Goal: Information Seeking & Learning: Compare options

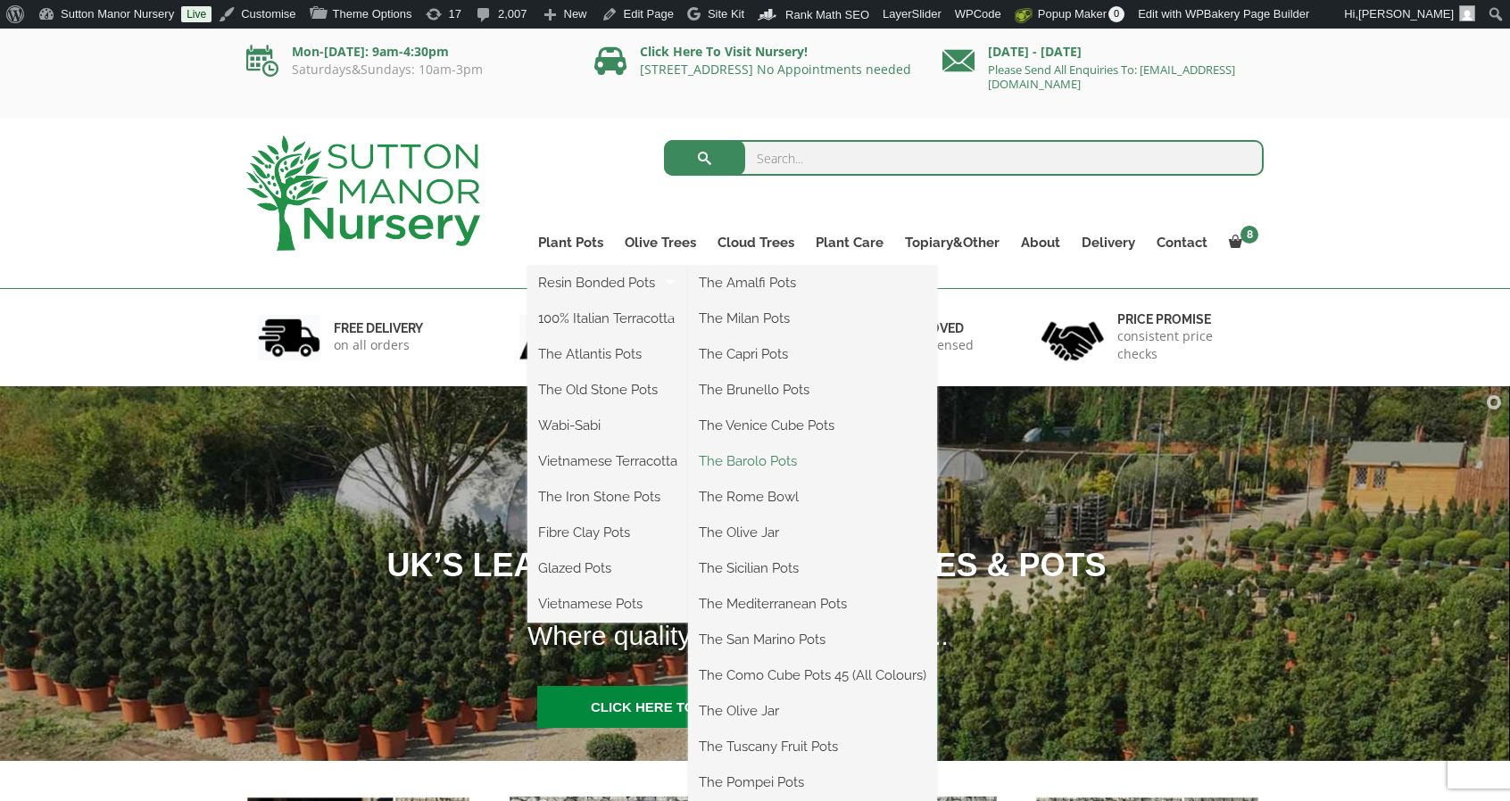
click at [731, 460] on link "The Barolo Pots" at bounding box center [812, 461] width 249 height 27
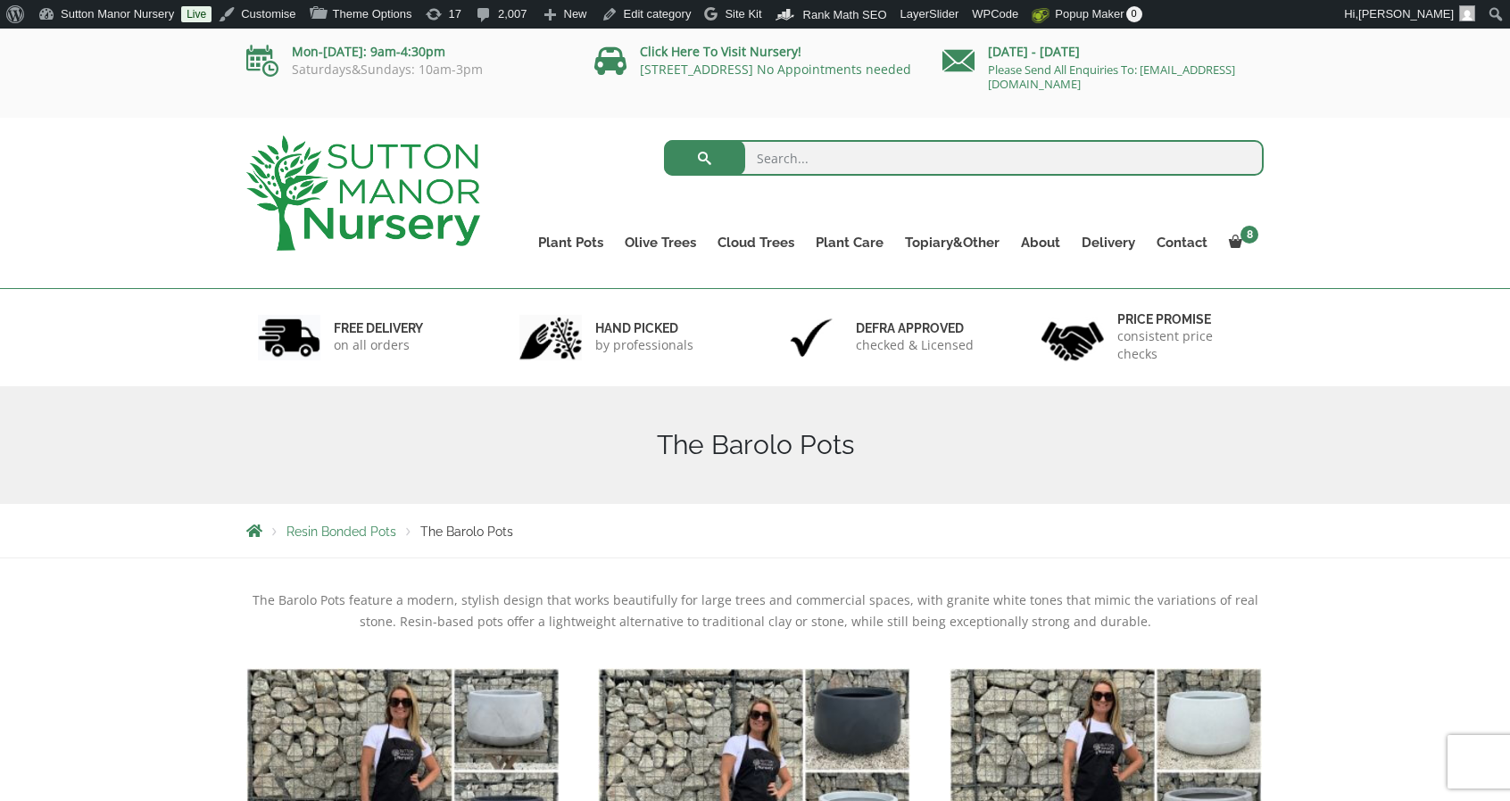
scroll to position [268, 0]
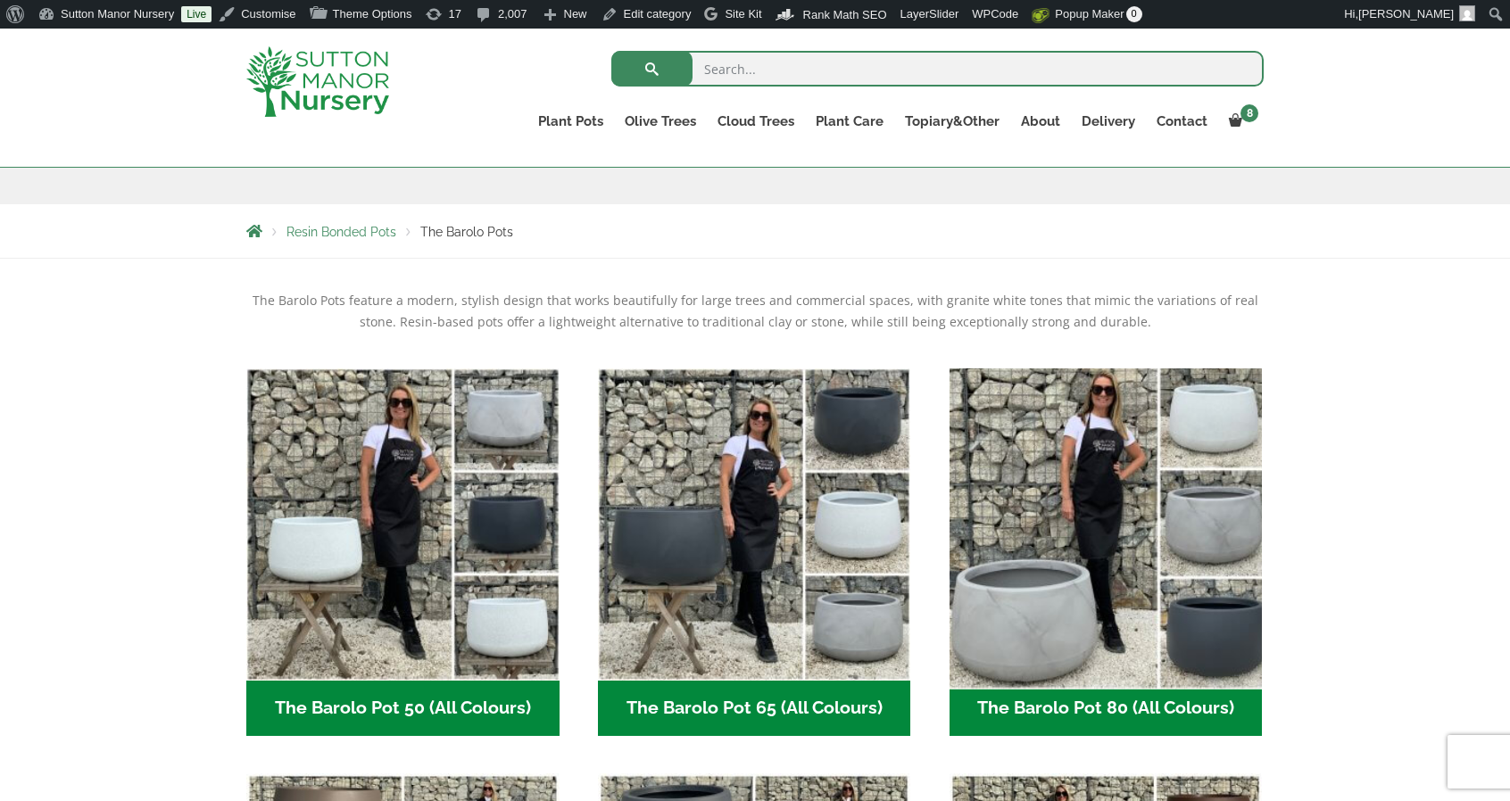
click at [1030, 445] on img "Visit product category The Barolo Pot 80 (All Colours)" at bounding box center [1105, 524] width 328 height 328
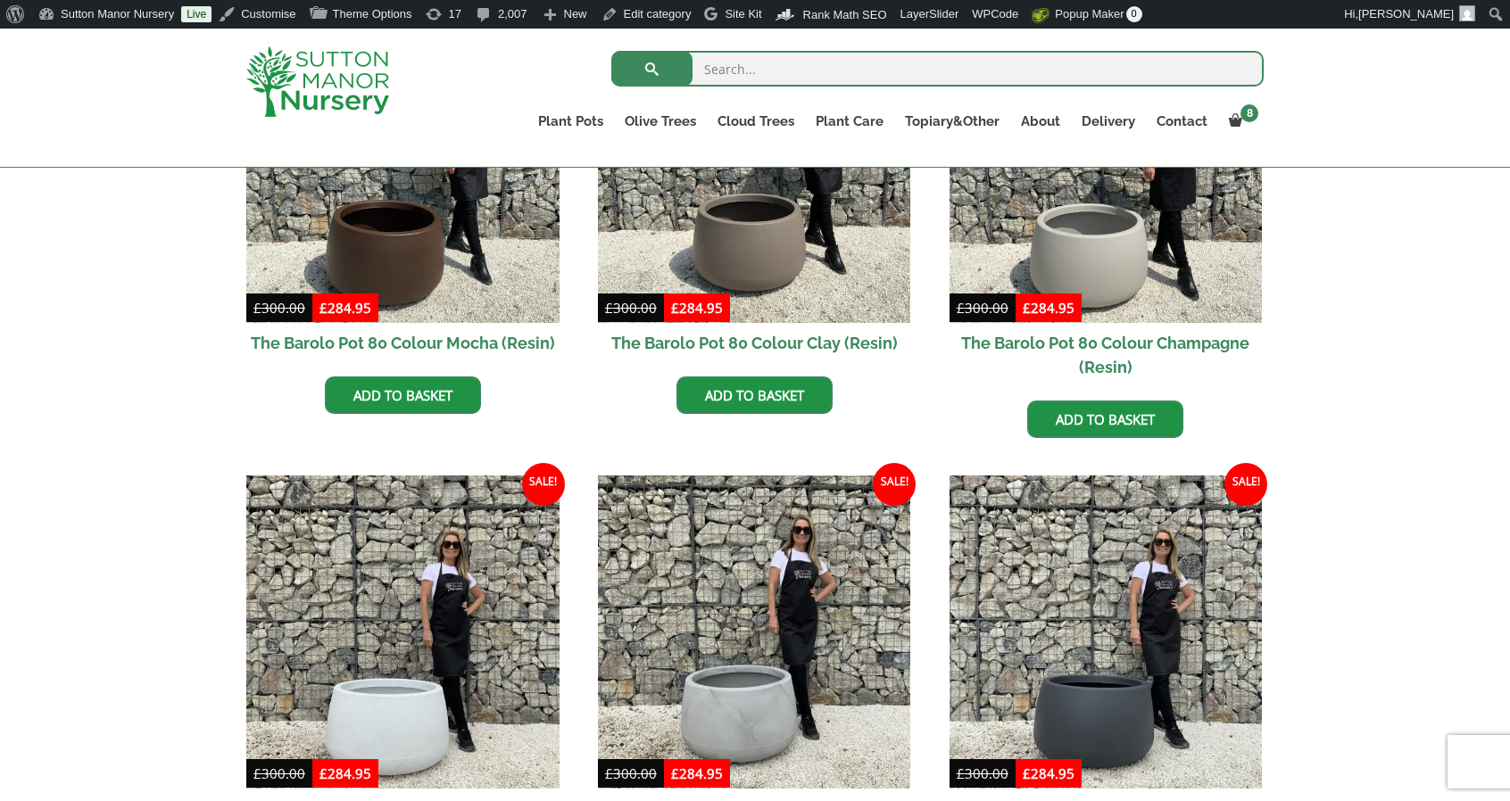
scroll to position [625, 0]
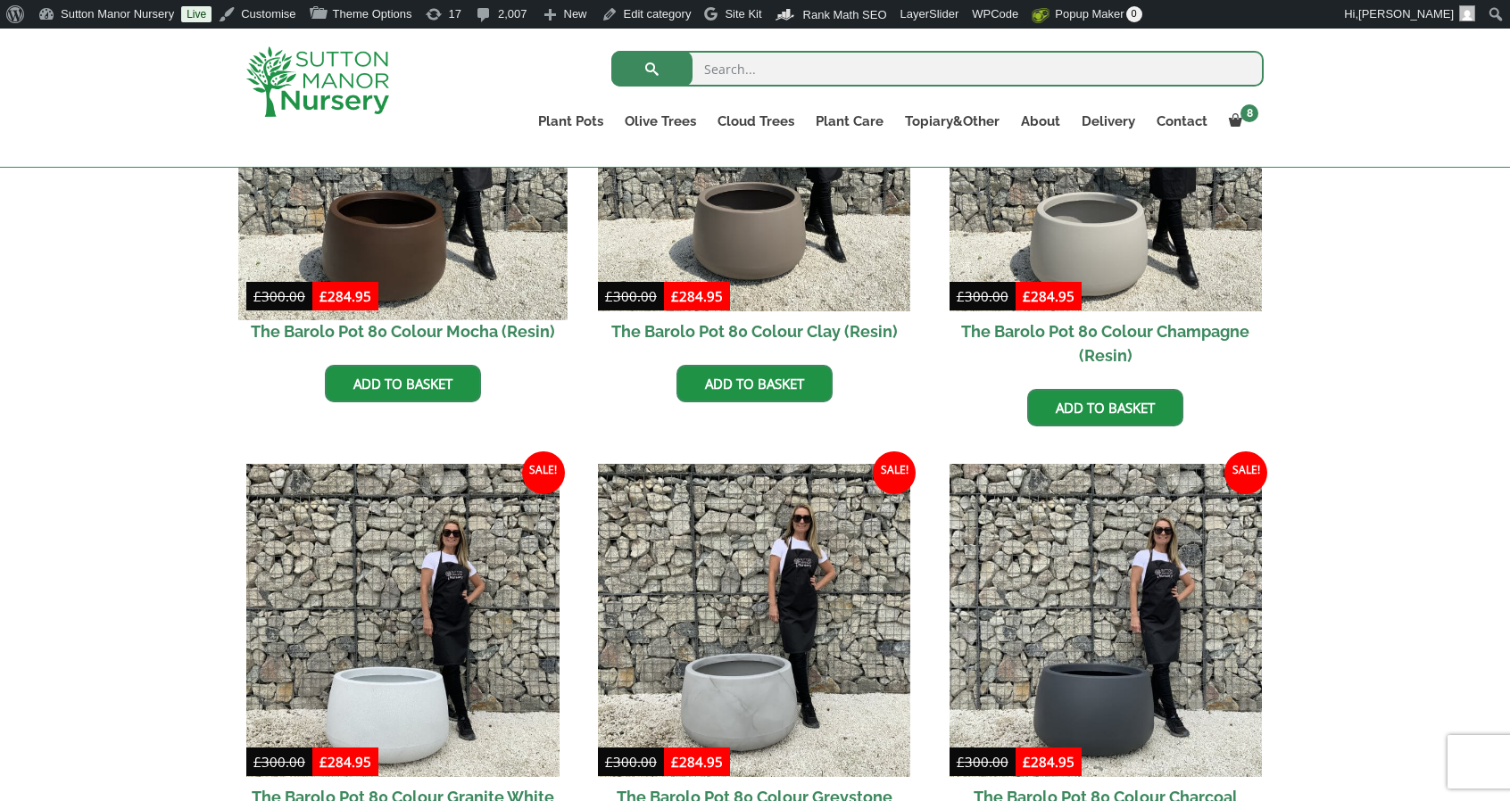
click at [495, 258] on img at bounding box center [402, 155] width 328 height 328
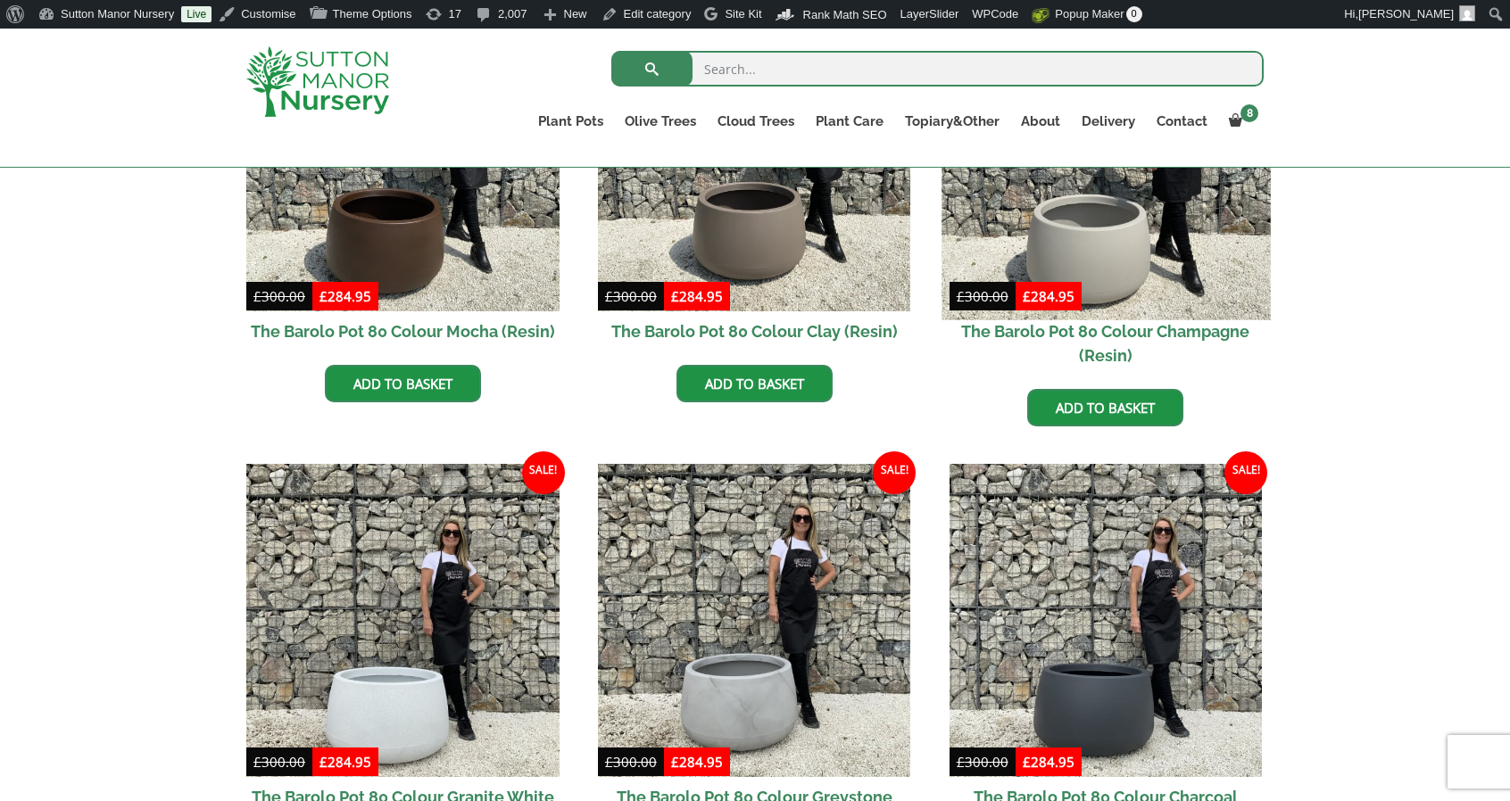
click at [1179, 236] on img at bounding box center [1105, 155] width 328 height 328
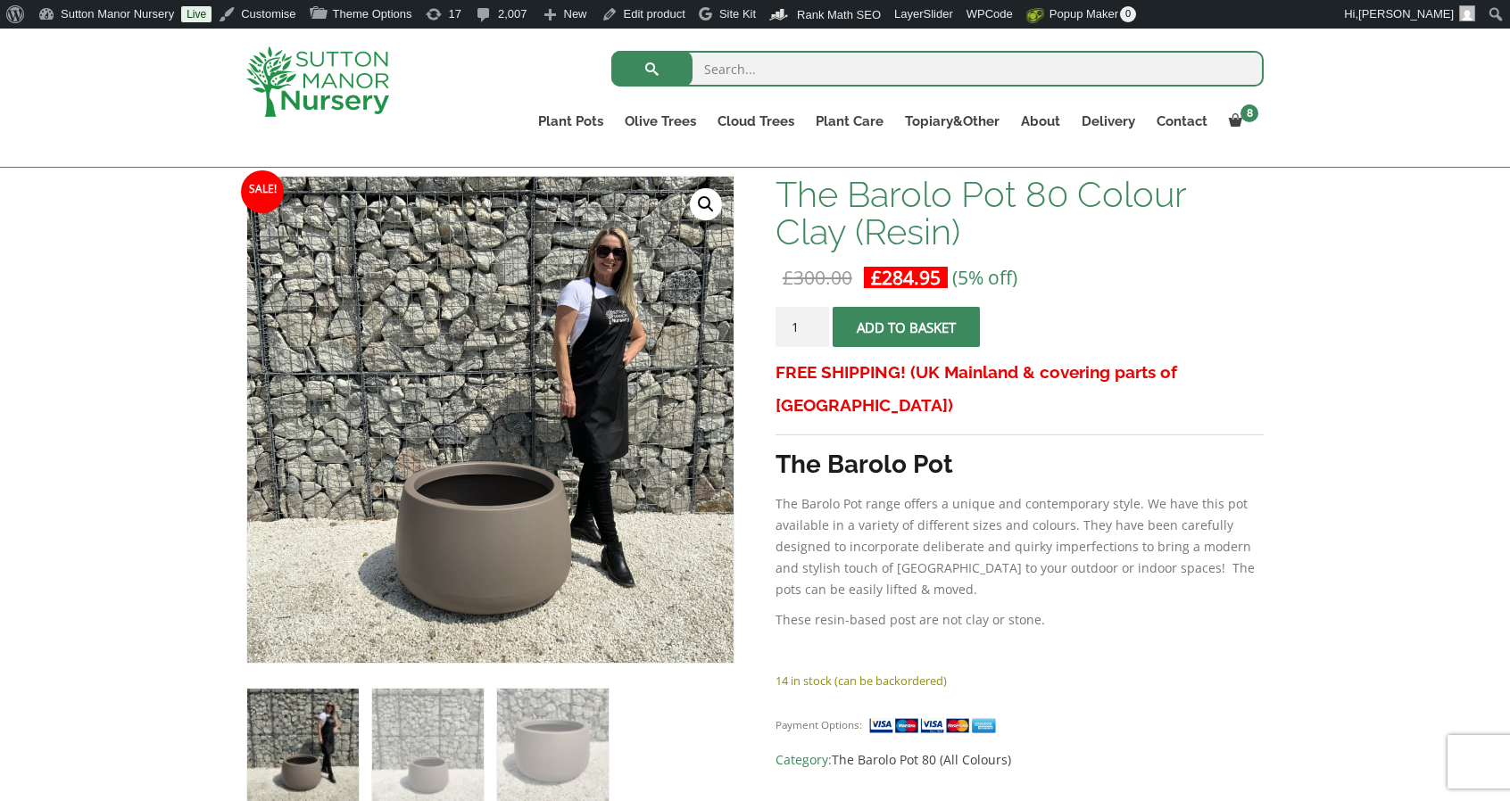
scroll to position [268, 0]
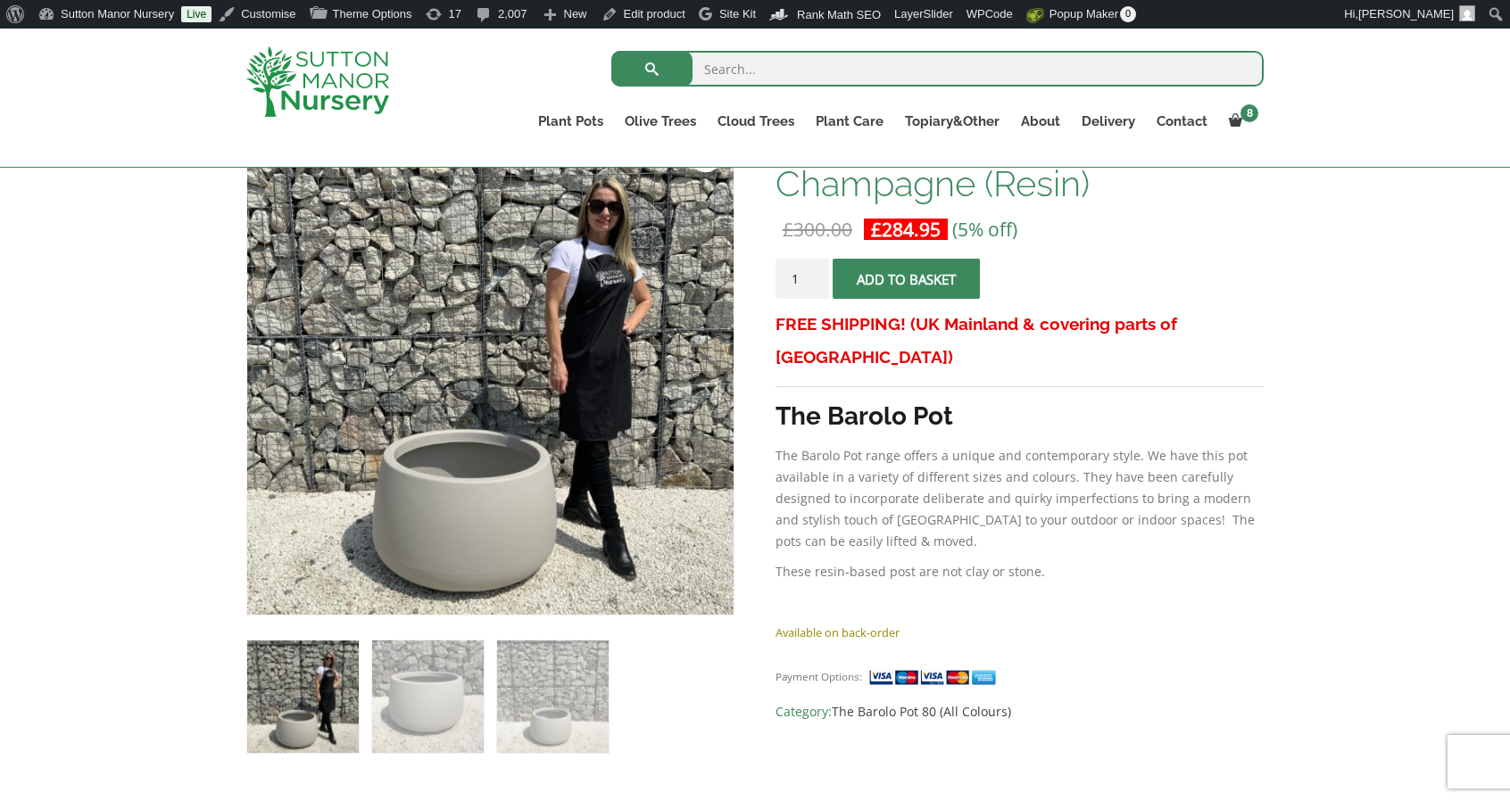
scroll to position [314, 0]
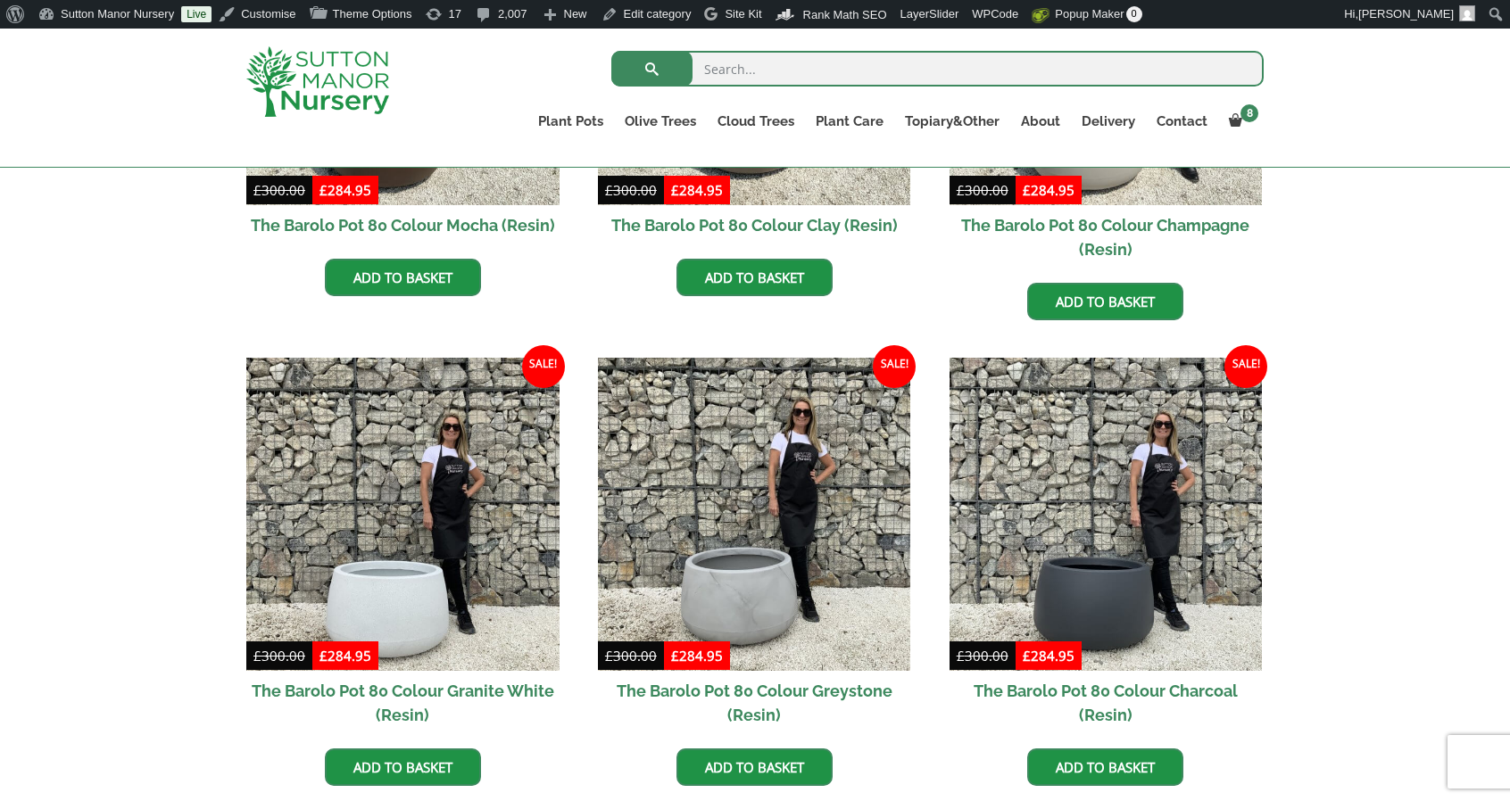
scroll to position [732, 0]
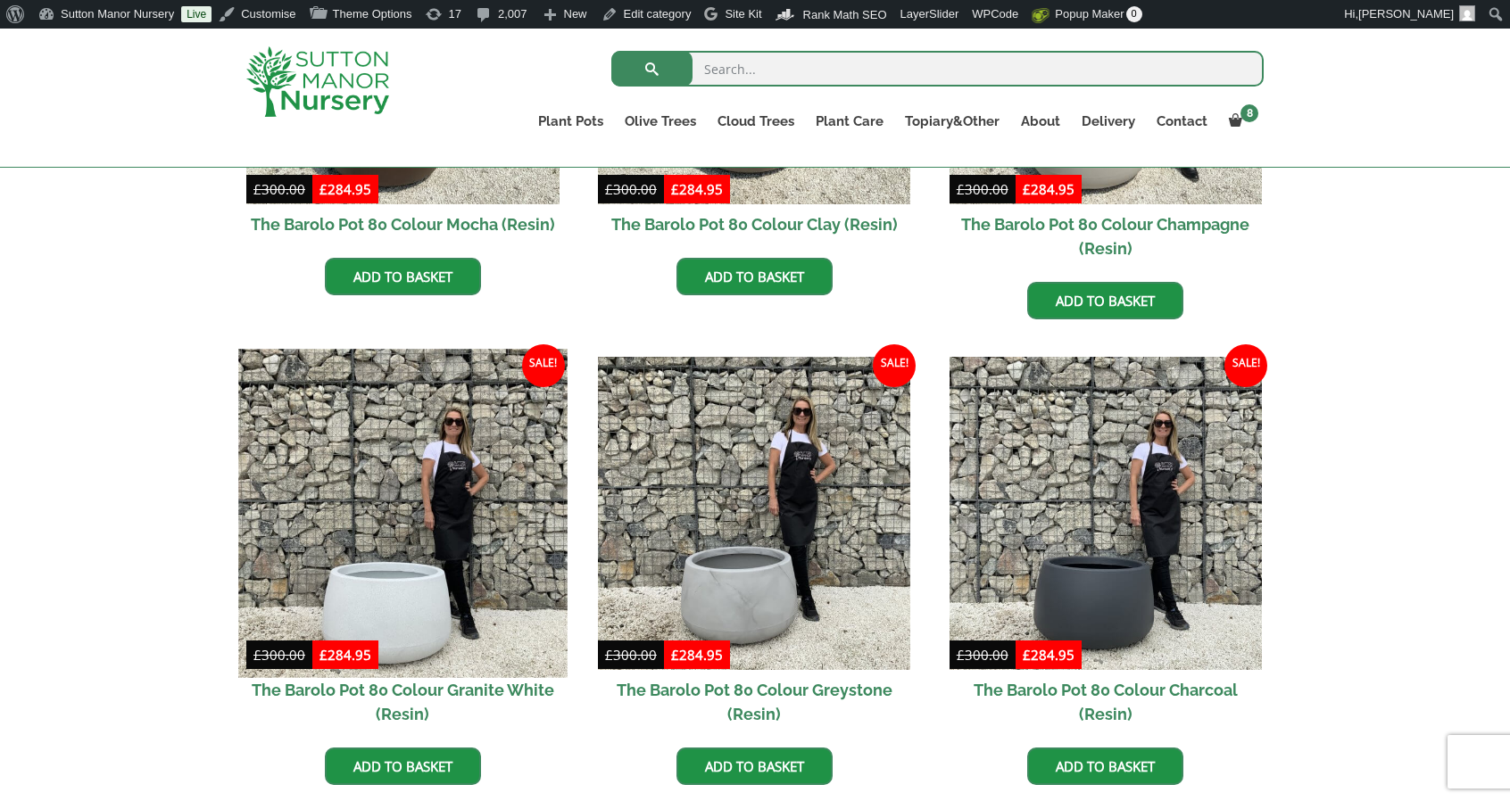
click at [439, 481] on img at bounding box center [402, 514] width 328 height 328
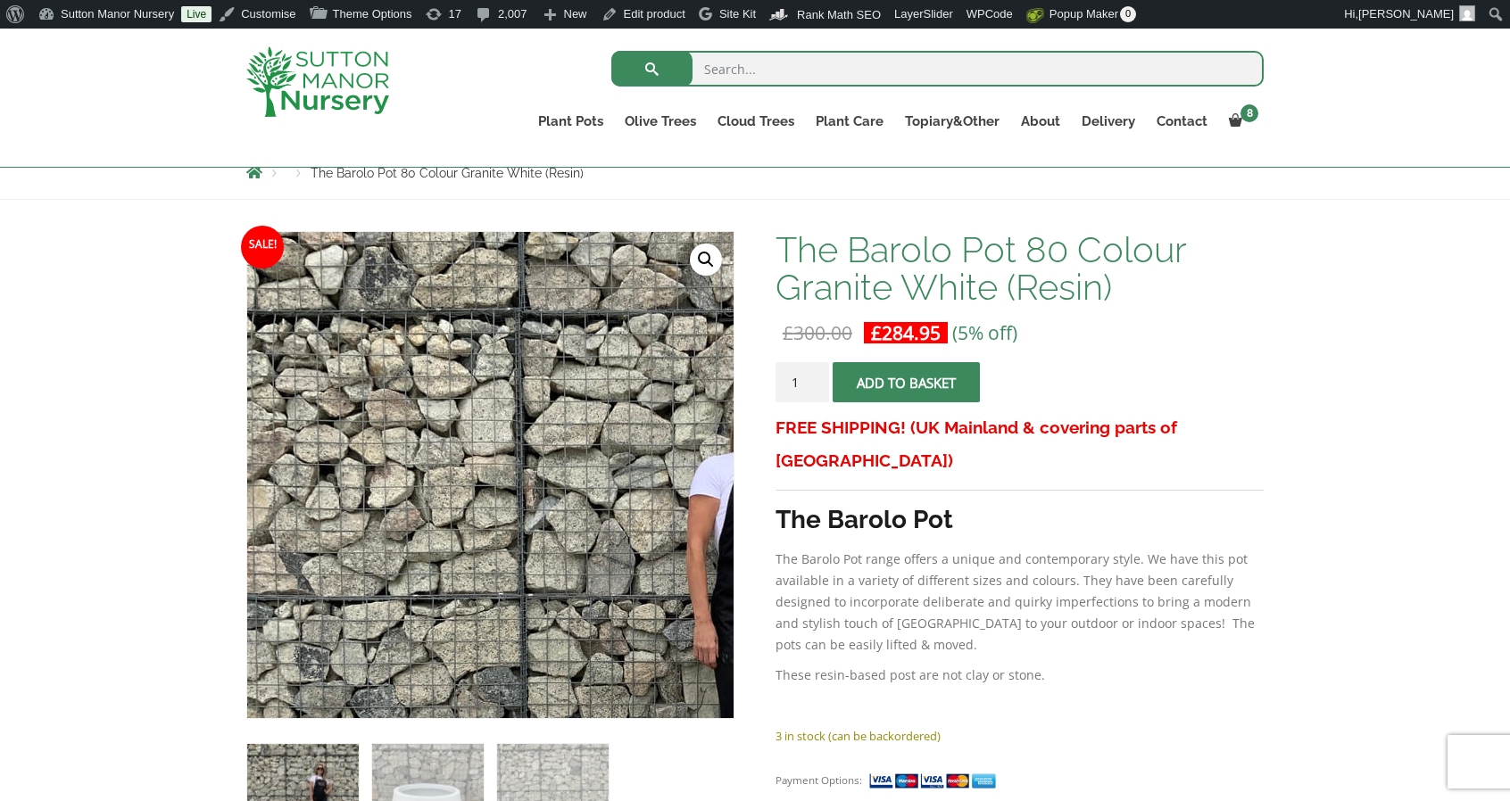
scroll to position [211, 0]
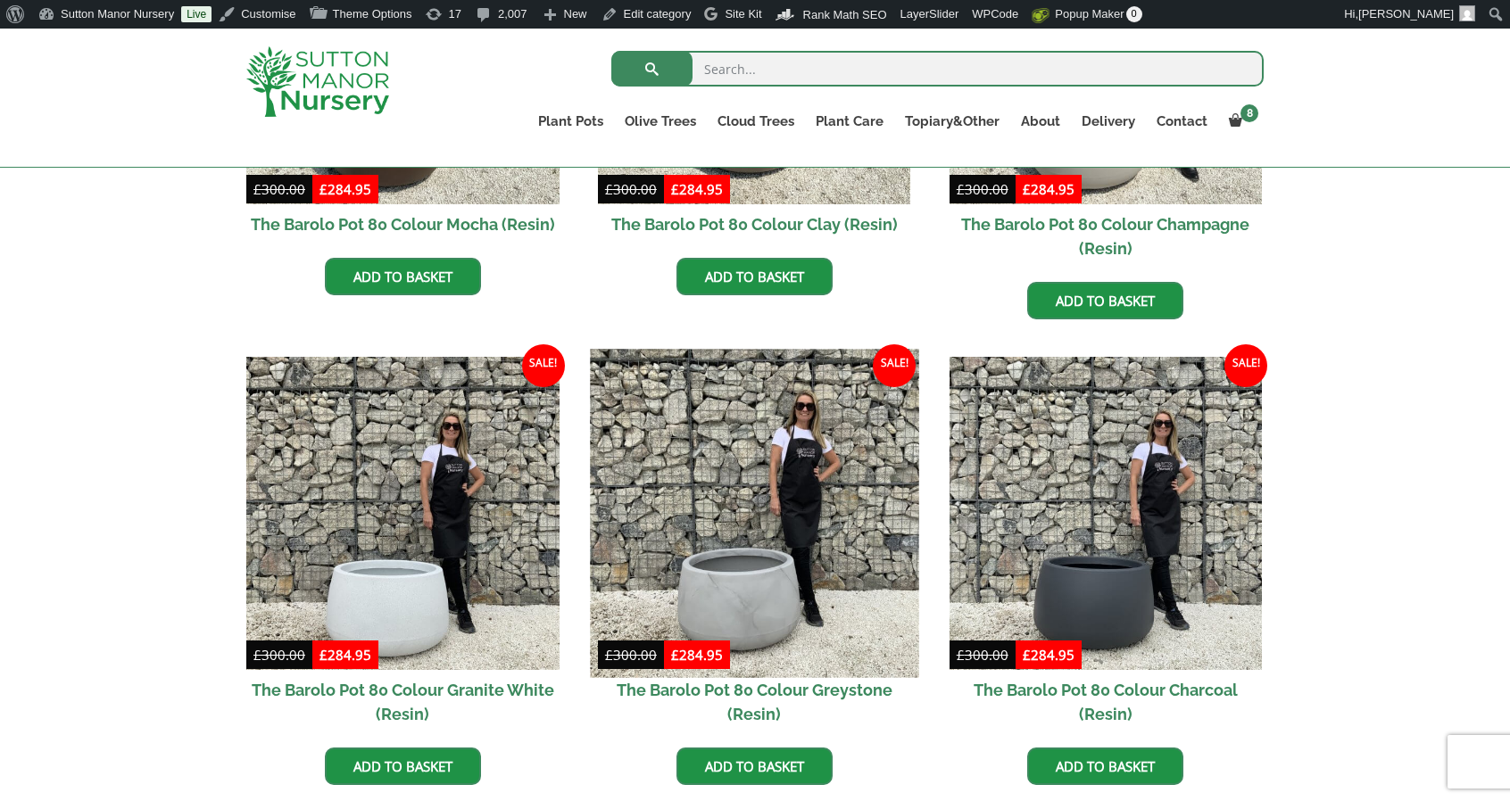
click at [744, 531] on img at bounding box center [754, 514] width 328 height 328
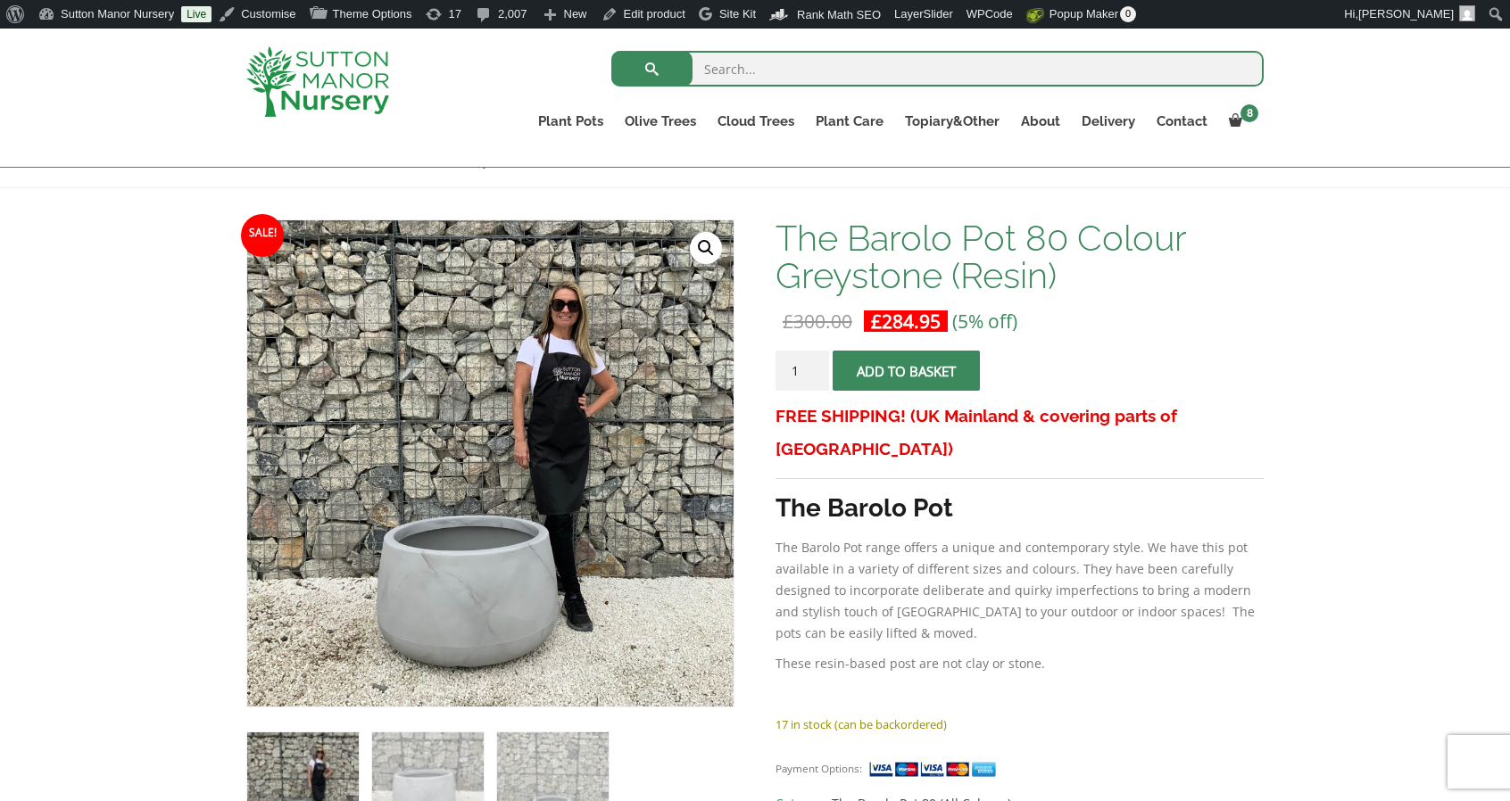
scroll to position [254, 0]
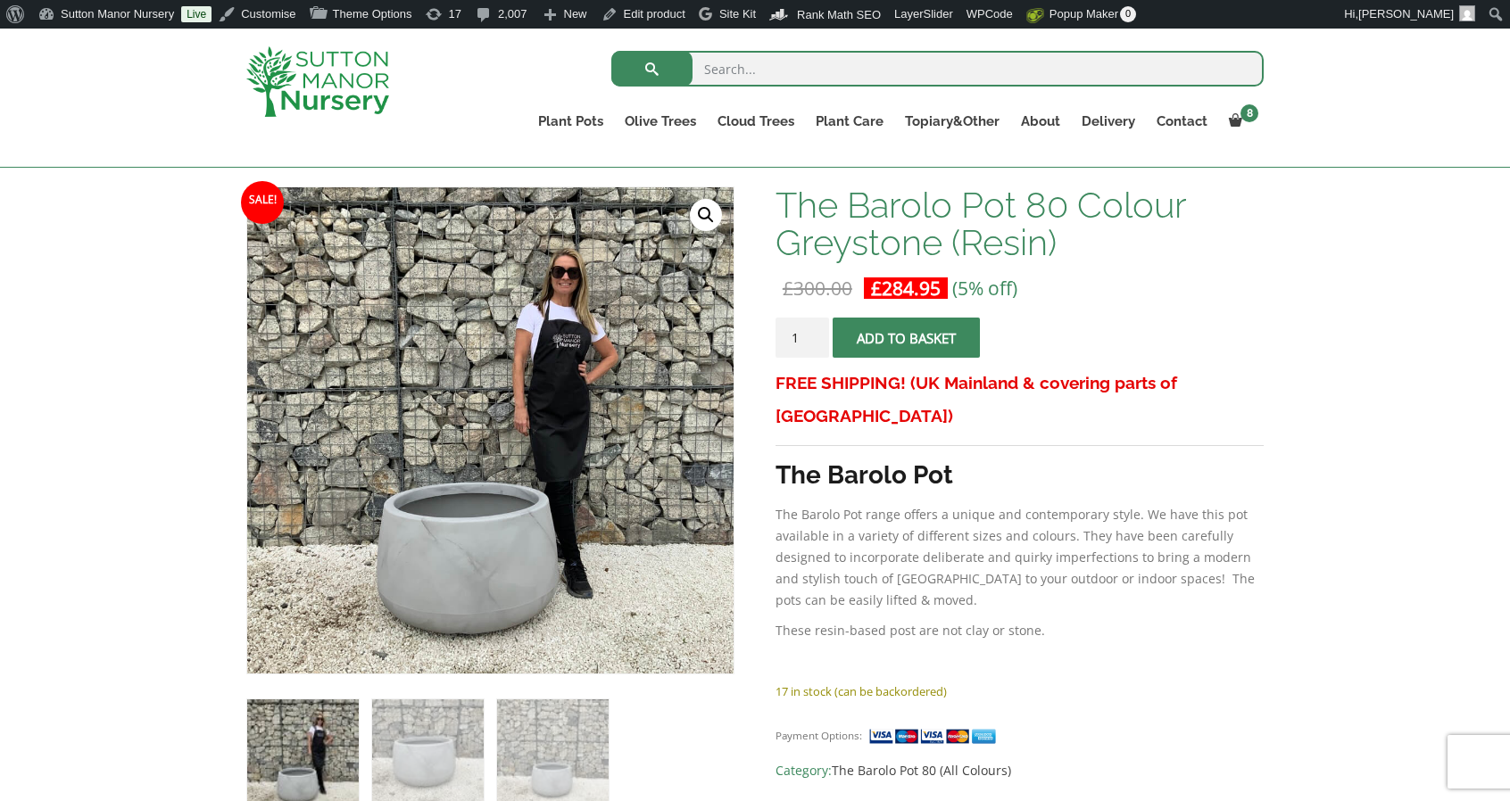
click at [310, 79] on img at bounding box center [317, 81] width 143 height 70
